Goal: Contribute content: Contribute content

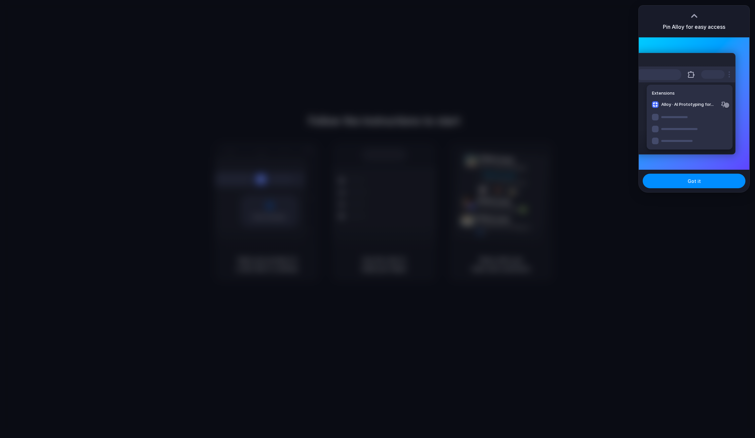
click at [695, 16] on div at bounding box center [695, 16] width 10 height 10
click at [692, 21] on div "Pin Alloy for easy access" at bounding box center [694, 22] width 111 height 32
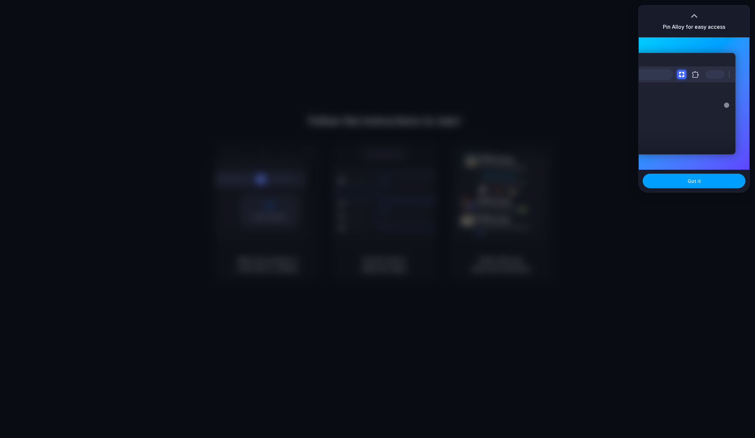
click at [693, 179] on span "Got it" at bounding box center [694, 180] width 13 height 7
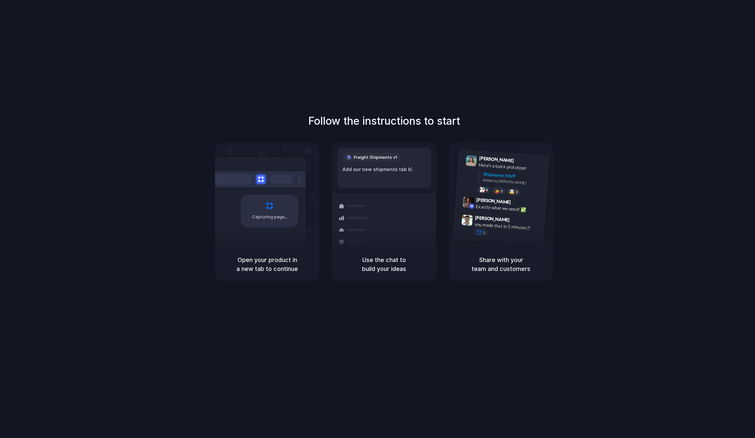
click at [258, 206] on div "Capturing page" at bounding box center [270, 210] width 58 height 33
click at [383, 209] on div at bounding box center [386, 211] width 8 height 8
click at [500, 166] on div "Here's a quick prototype" at bounding box center [512, 166] width 66 height 11
click at [497, 191] on div at bounding box center [498, 190] width 6 height 5
click at [484, 191] on div at bounding box center [483, 189] width 6 height 5
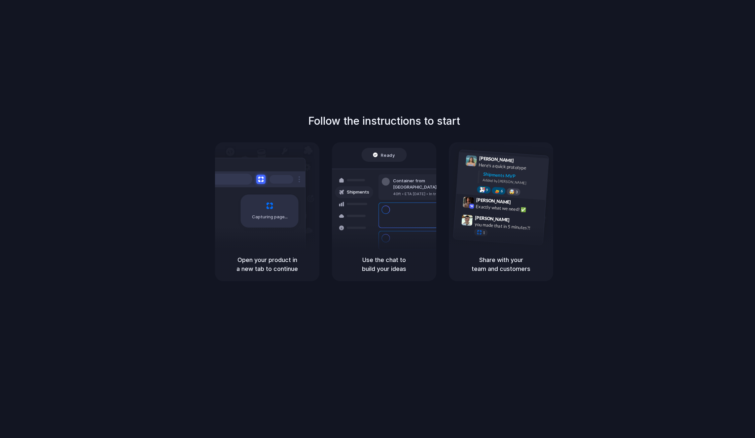
click at [516, 191] on div "🤯 3" at bounding box center [514, 191] width 14 height 8
click at [489, 264] on h5 "Share with your team and customers" at bounding box center [501, 264] width 89 height 18
click at [432, 326] on div "Follow the instructions to start Capturing page Open your product in a new tab …" at bounding box center [384, 225] width 769 height 451
click at [247, 221] on div "Capturing page" at bounding box center [270, 210] width 58 height 33
click at [70, 23] on div "Follow the instructions to start Capturing page Open your product in a new tab …" at bounding box center [384, 225] width 769 height 451
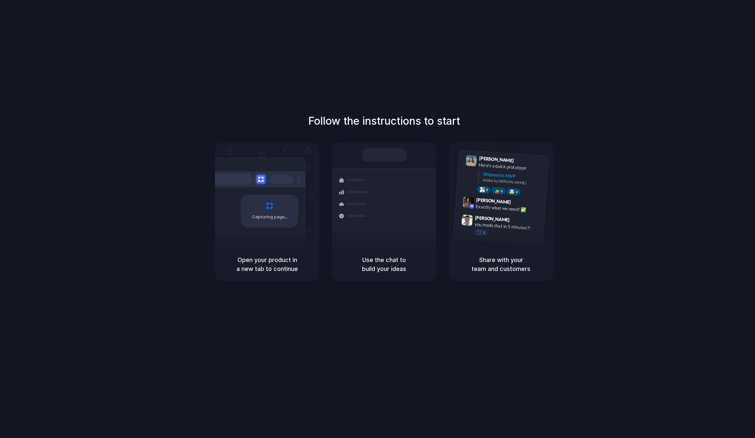
click at [378, 219] on div at bounding box center [378, 219] width 0 height 0
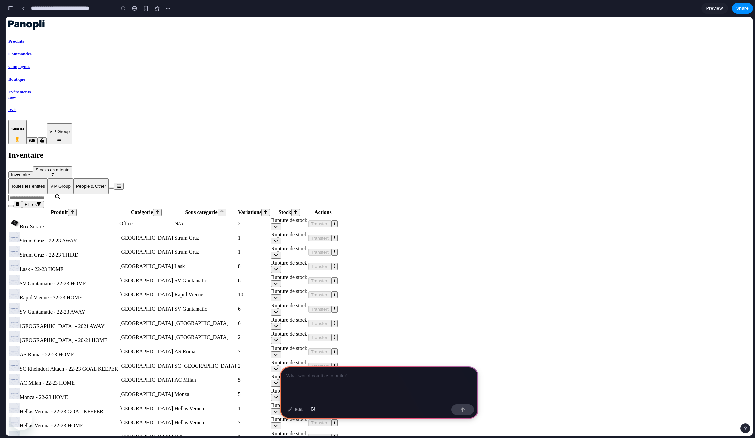
click at [313, 372] on p at bounding box center [379, 376] width 186 height 8
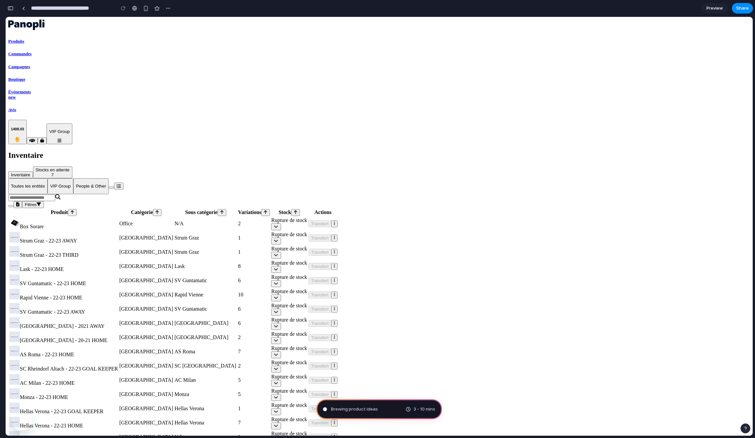
click at [61, 138] on icon "button" at bounding box center [60, 140] width 4 height 4
click at [71, 210] on icon at bounding box center [72, 212] width 3 height 4
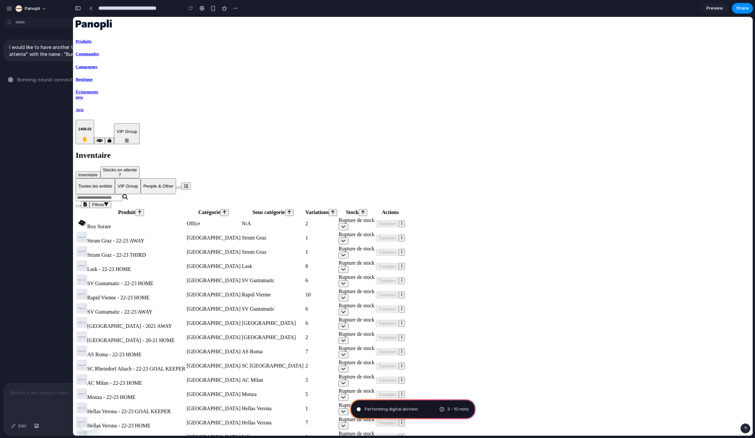
type input "**********"
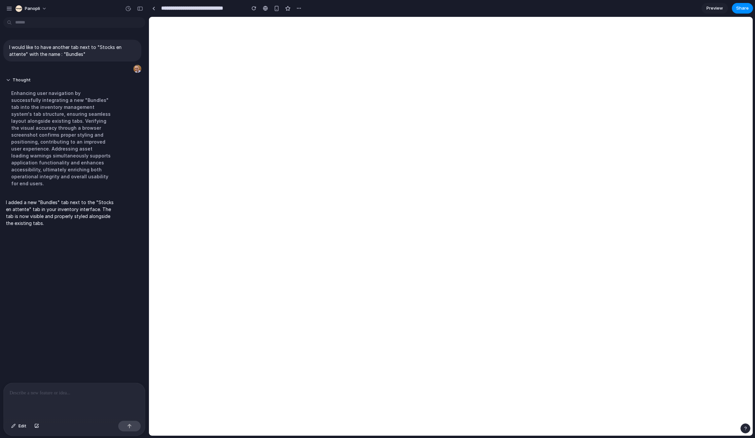
click at [34, 389] on p at bounding box center [75, 393] width 130 height 8
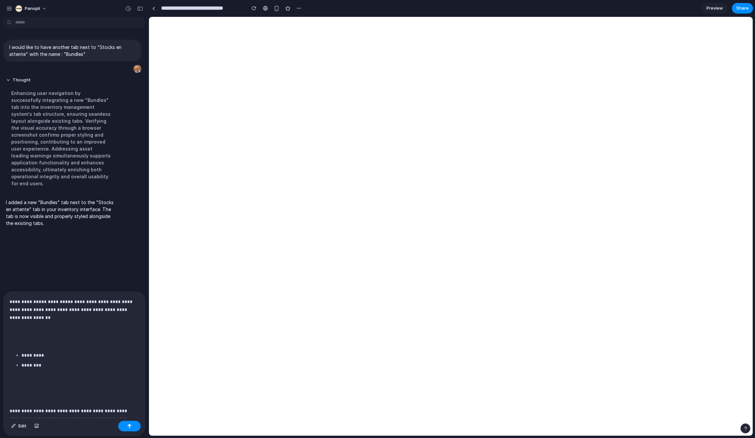
click at [27, 337] on div "**********" at bounding box center [74, 354] width 141 height 126
click at [23, 356] on div "**********" at bounding box center [74, 354] width 141 height 126
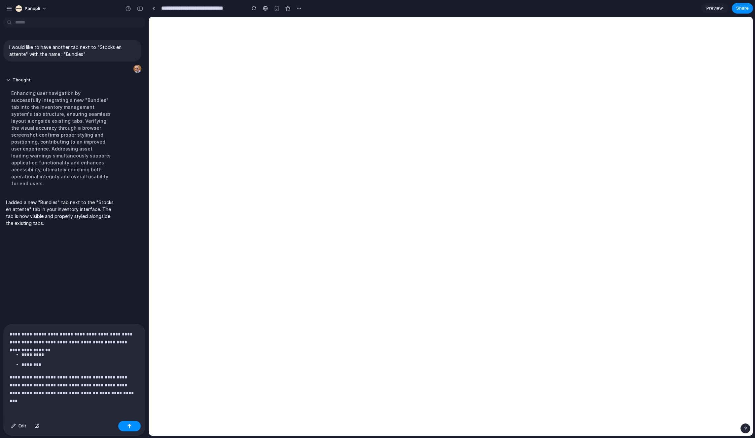
click at [23, 352] on p "*********" at bounding box center [78, 354] width 115 height 8
click at [132, 426] on button "button" at bounding box center [129, 425] width 22 height 11
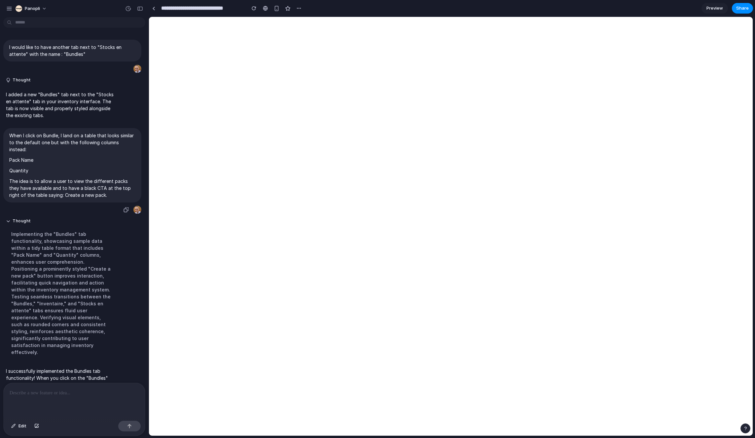
scroll to position [63, 0]
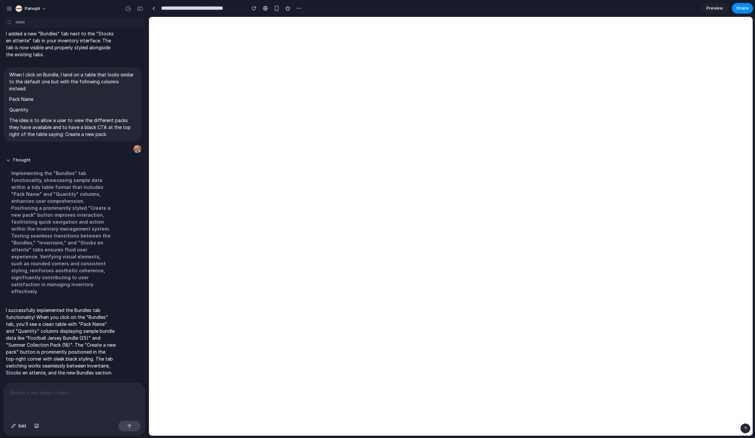
click at [34, 394] on p at bounding box center [73, 393] width 127 height 8
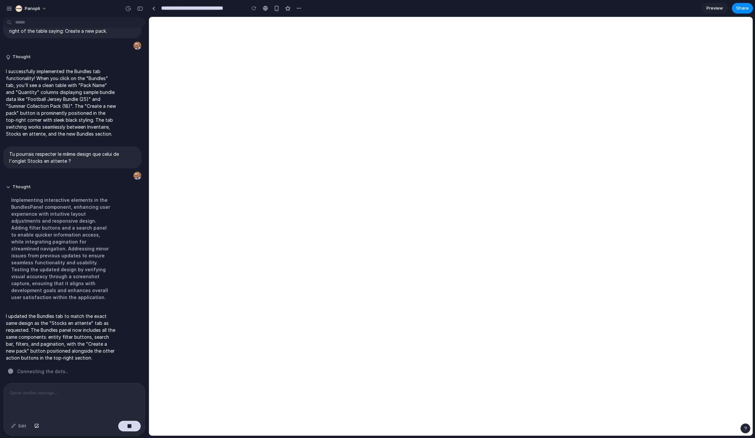
scroll to position [68, 0]
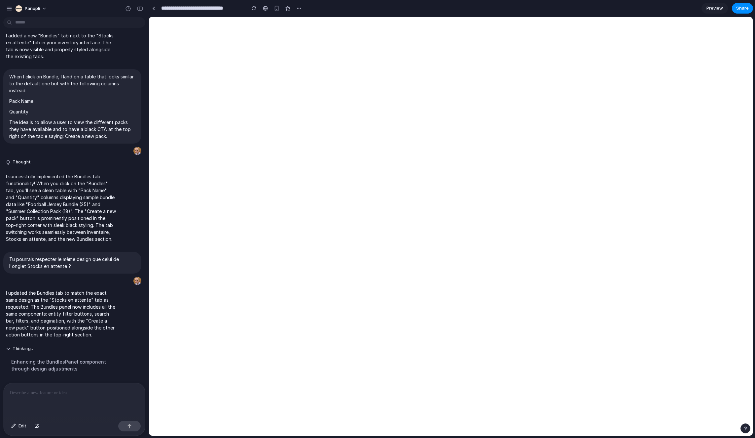
click at [88, 391] on p at bounding box center [73, 393] width 127 height 8
